Goal: Task Accomplishment & Management: Use online tool/utility

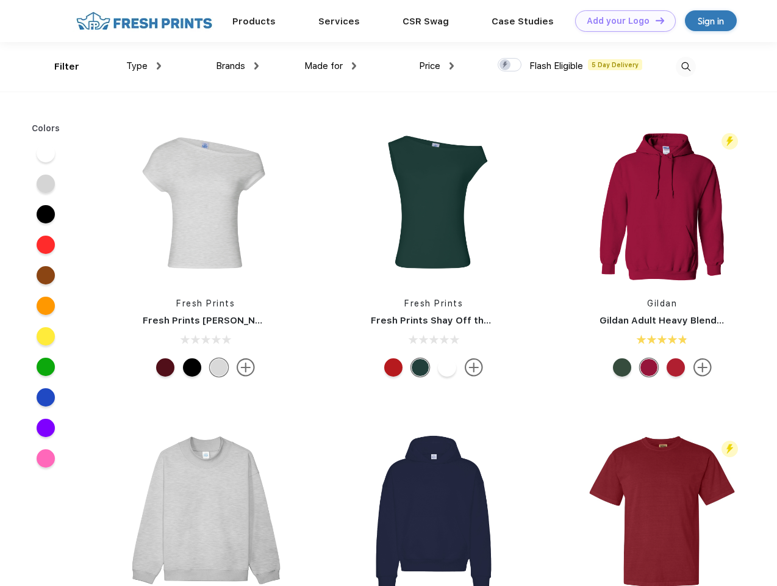
click at [621, 21] on link "Add your Logo Design Tool" at bounding box center [625, 20] width 101 height 21
click at [0, 0] on div "Design Tool" at bounding box center [0, 0] width 0 height 0
click at [655, 20] on link "Add your Logo Design Tool" at bounding box center [625, 20] width 101 height 21
click at [59, 66] on div "Filter" at bounding box center [66, 67] width 25 height 14
click at [144, 66] on span "Type" at bounding box center [136, 65] width 21 height 11
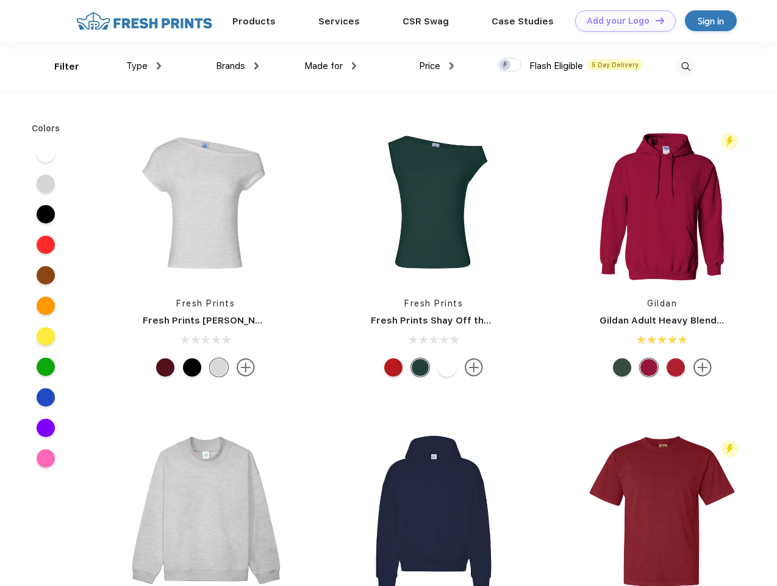
click at [237, 66] on span "Brands" at bounding box center [230, 65] width 29 height 11
click at [331, 66] on span "Made for" at bounding box center [323, 65] width 38 height 11
click at [437, 66] on span "Price" at bounding box center [429, 65] width 21 height 11
click at [510, 65] on div at bounding box center [510, 64] width 24 height 13
click at [506, 65] on input "checkbox" at bounding box center [502, 61] width 8 height 8
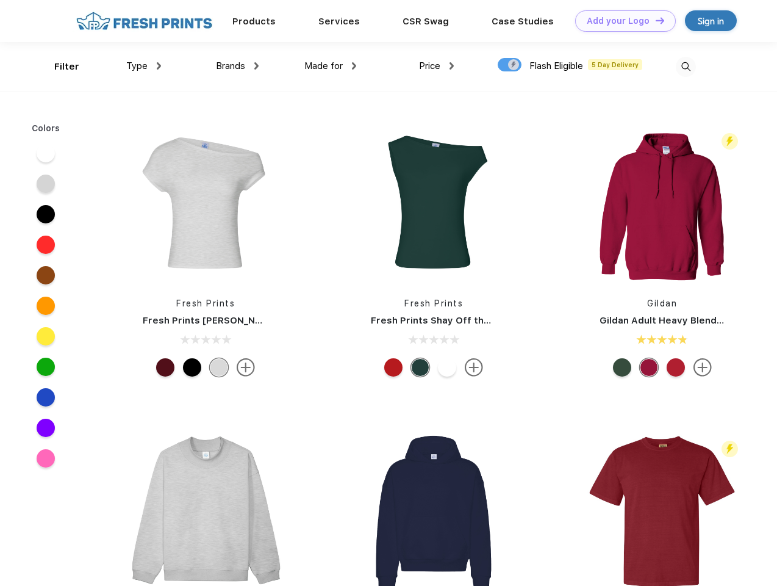
click at [686, 66] on img at bounding box center [686, 67] width 20 height 20
